Goal: Entertainment & Leisure: Consume media (video, audio)

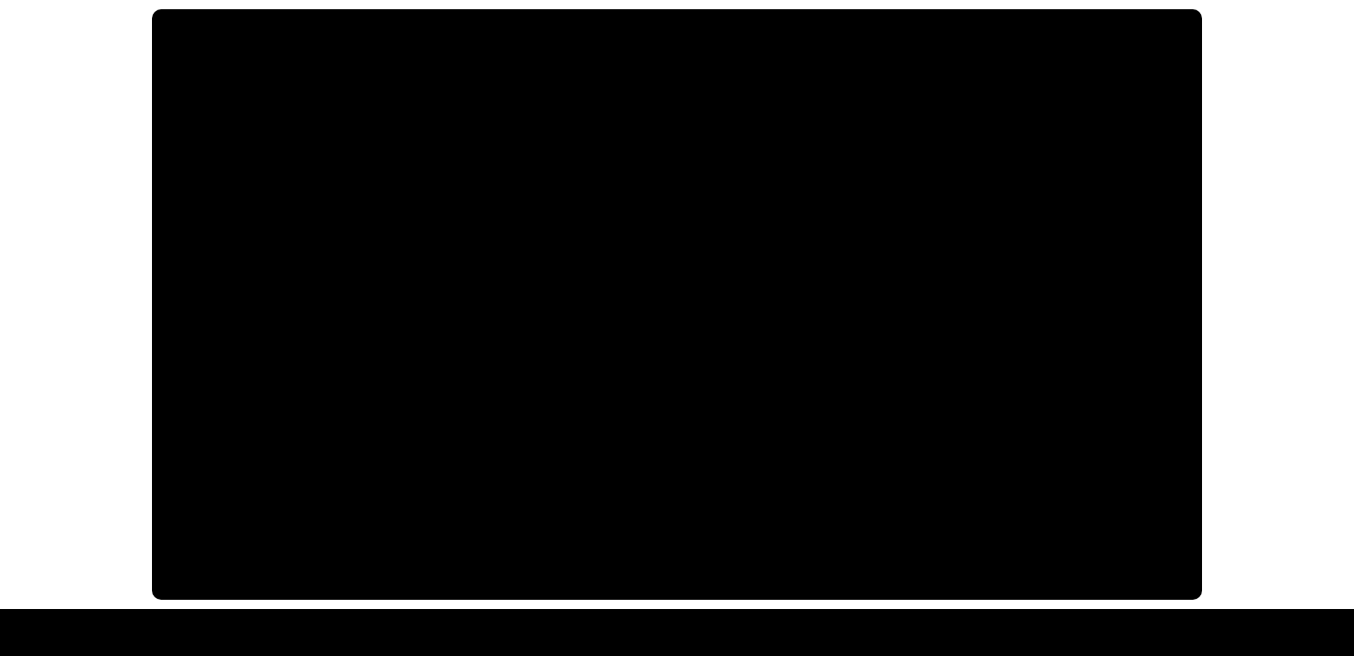
click at [46, 284] on div at bounding box center [677, 304] width 1354 height 609
